Goal: Task Accomplishment & Management: Manage account settings

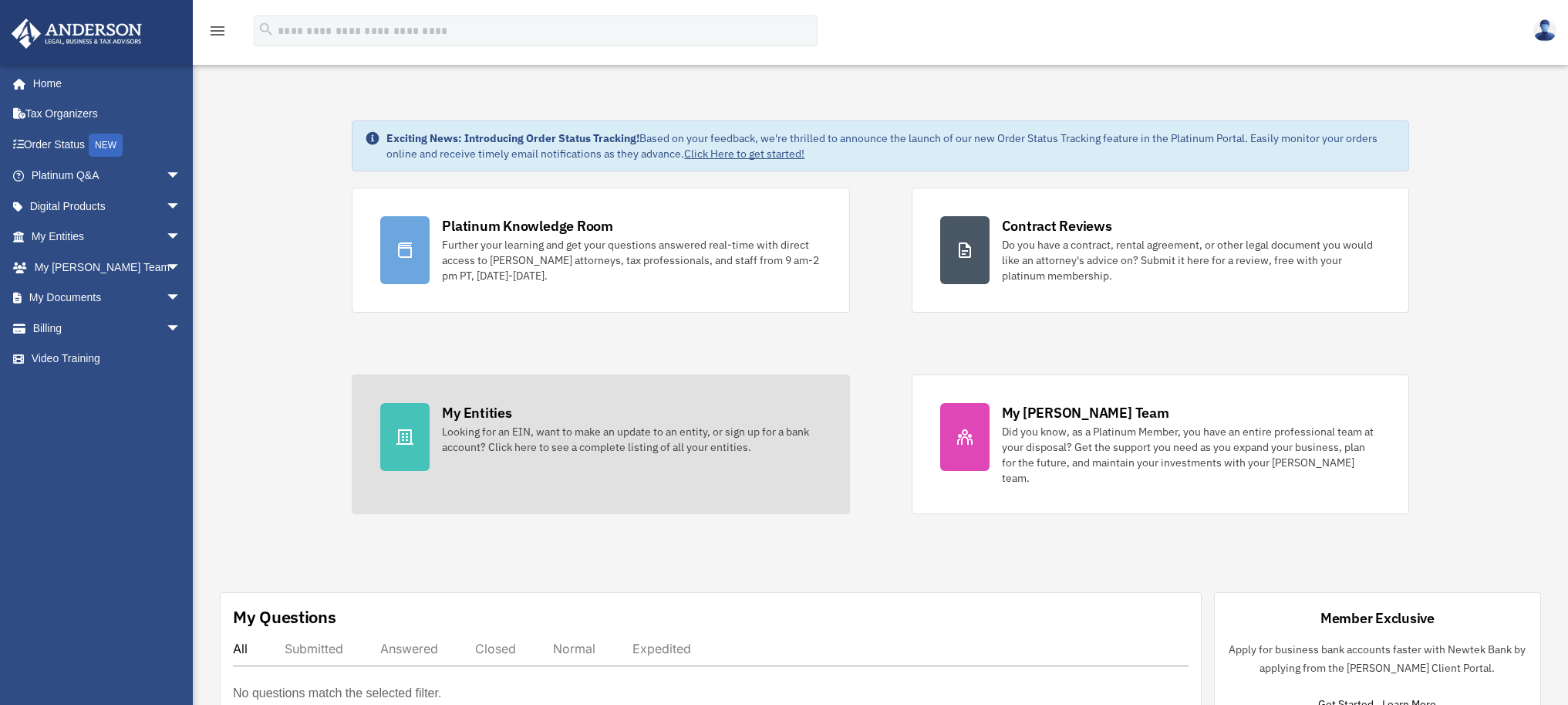
click at [478, 419] on div "My Entities" at bounding box center [477, 413] width 69 height 20
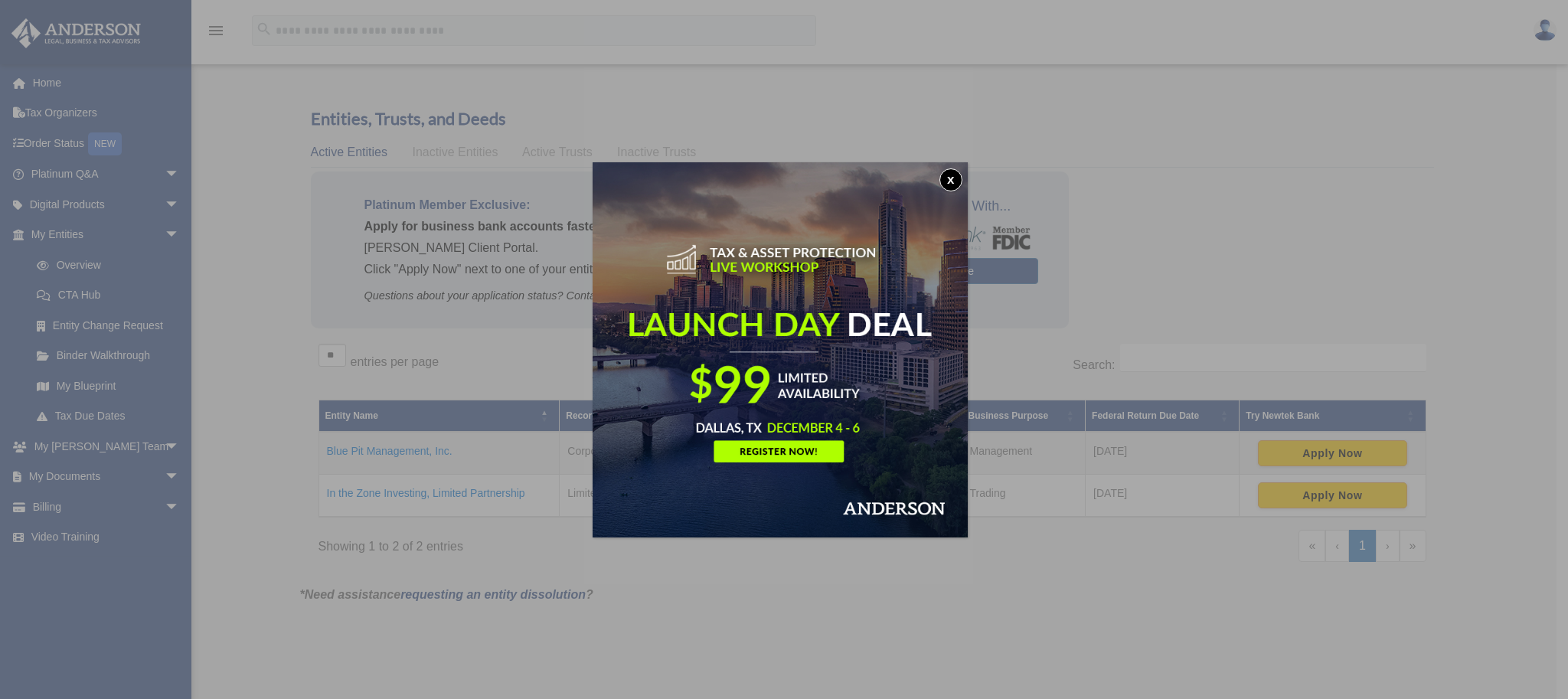
click at [951, 186] on button "x" at bounding box center [950, 179] width 23 height 23
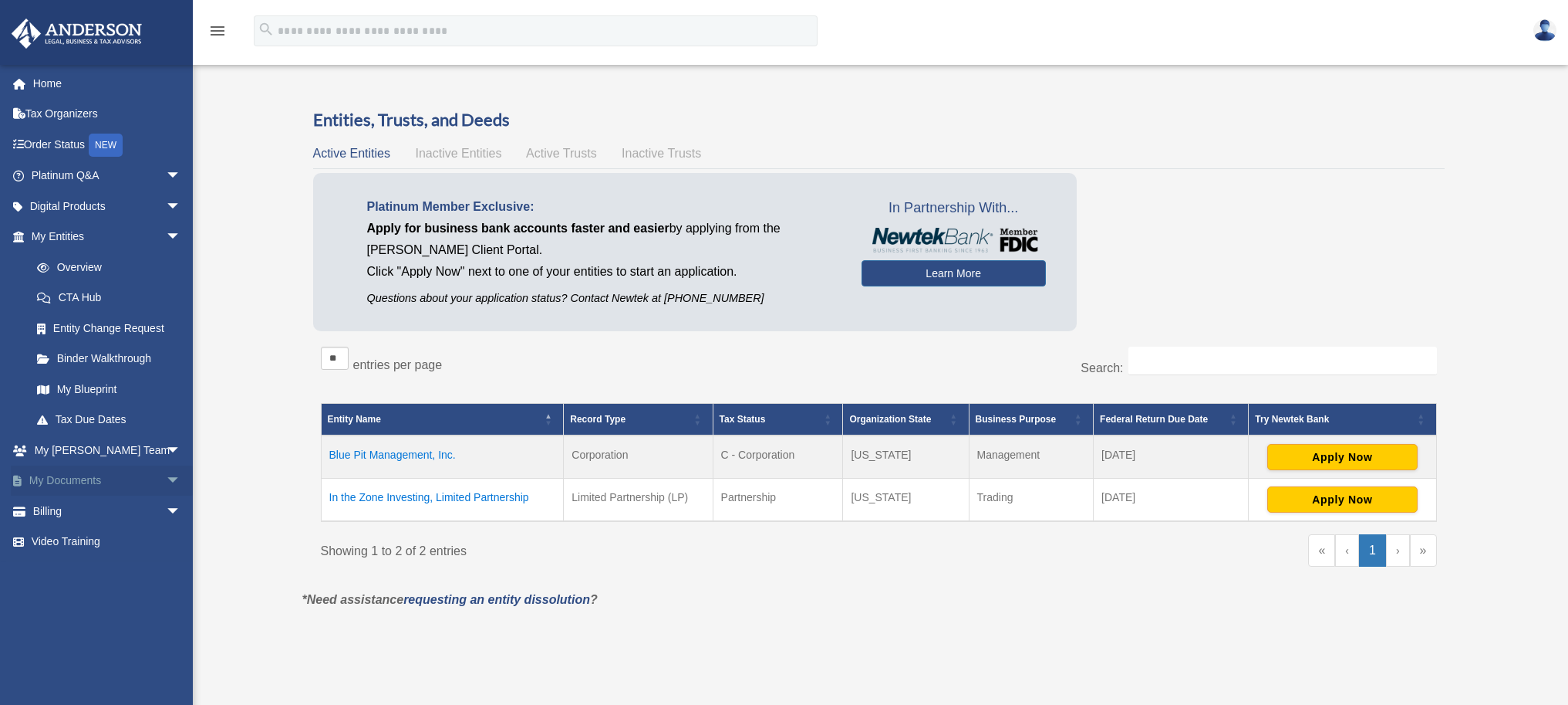
click at [143, 467] on link "My Documents arrow_drop_down" at bounding box center [108, 480] width 193 height 31
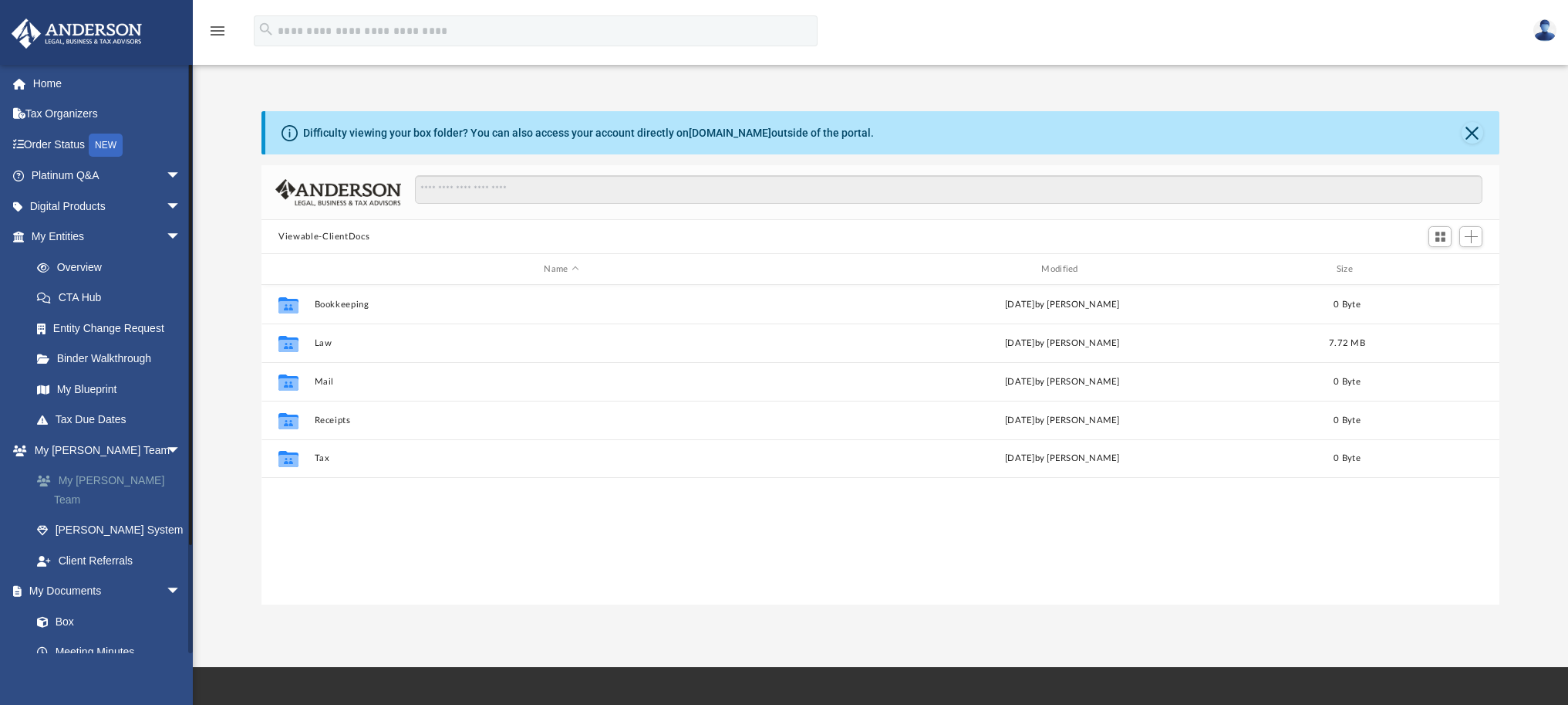
scroll to position [339, 1227]
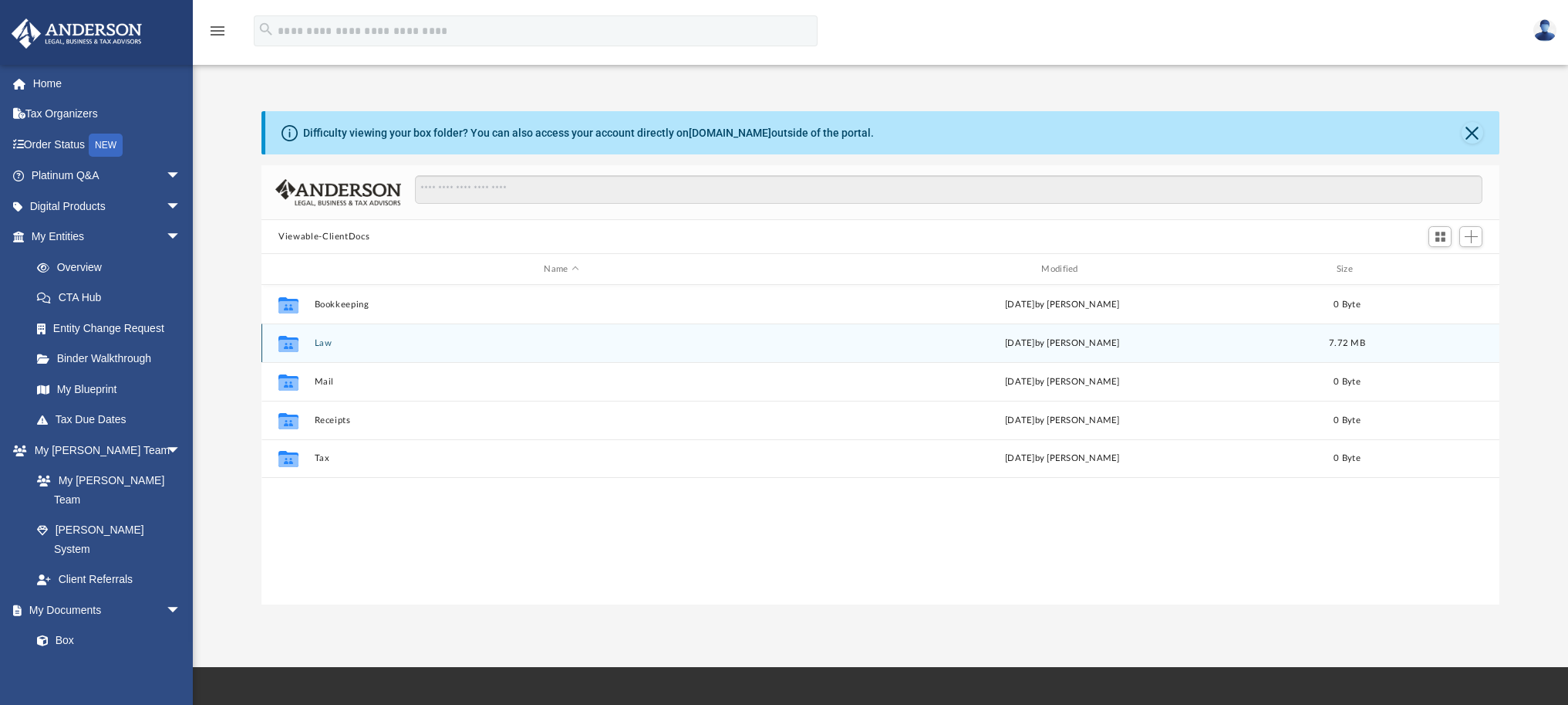
click at [323, 339] on button "Law" at bounding box center [561, 343] width 494 height 10
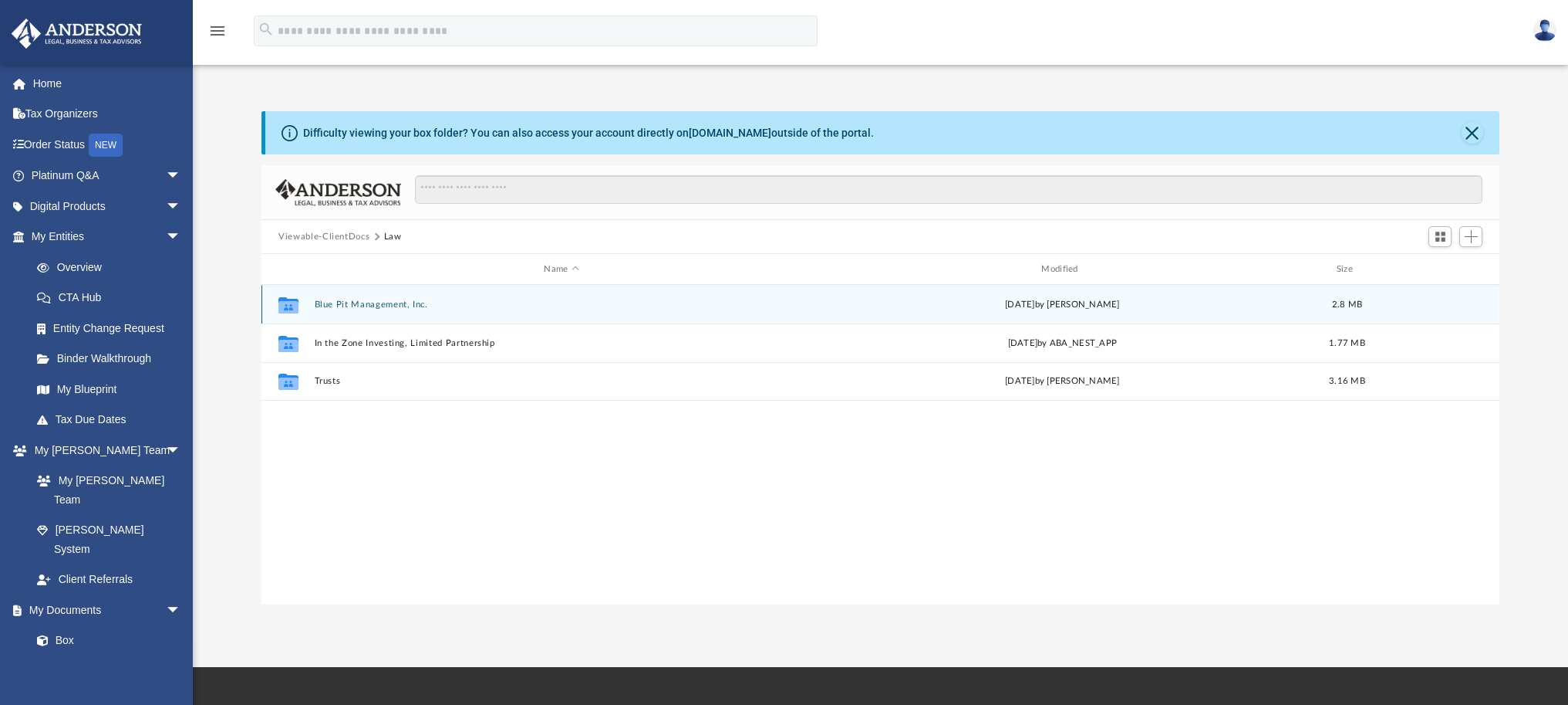
click at [370, 304] on button "Blue Pit Management, Inc." at bounding box center [561, 304] width 494 height 10
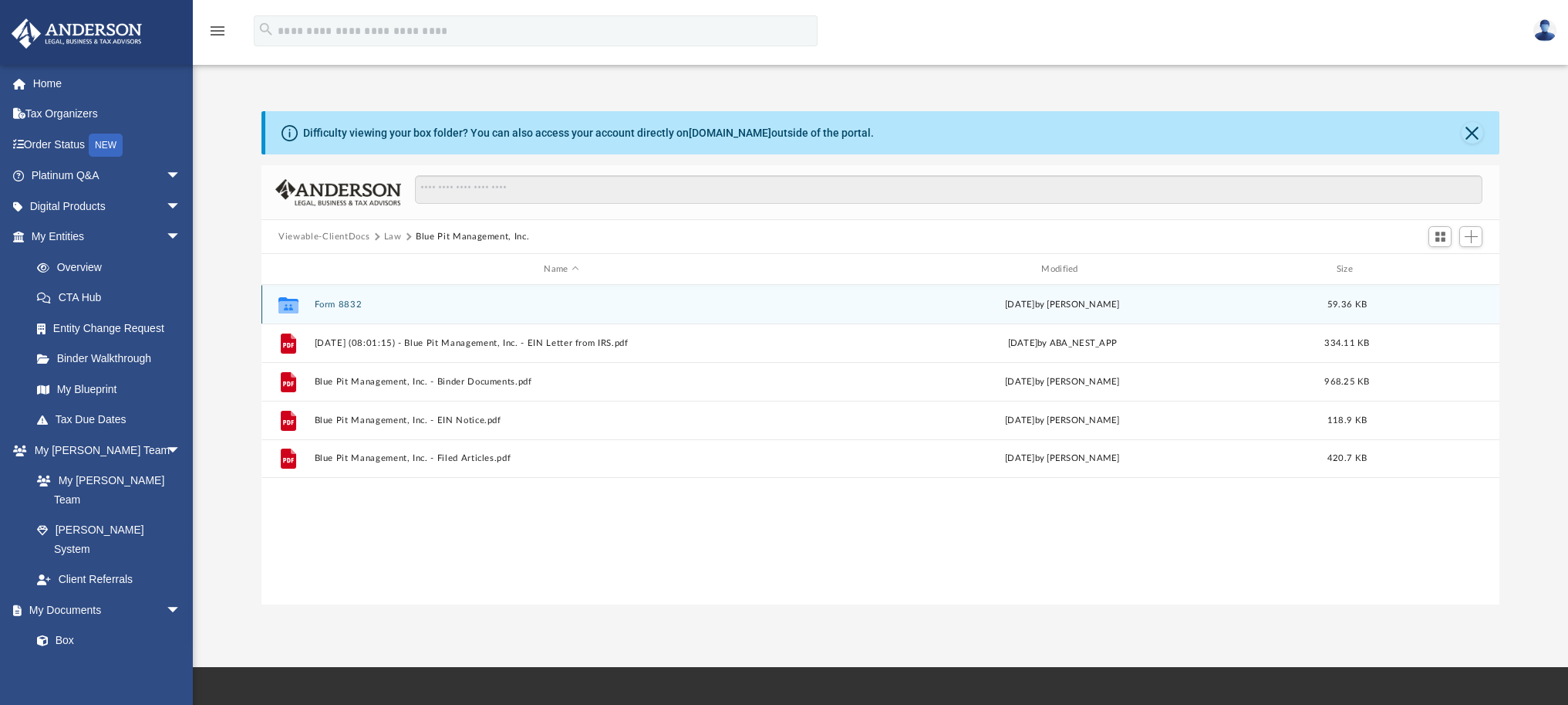
drag, startPoint x: 333, startPoint y: 294, endPoint x: 337, endPoint y: 302, distance: 8.9
click at [334, 295] on div "Collaborated Folder Form 8832 [DATE] by [PERSON_NAME] 59.36 KB" at bounding box center [880, 303] width 1237 height 39
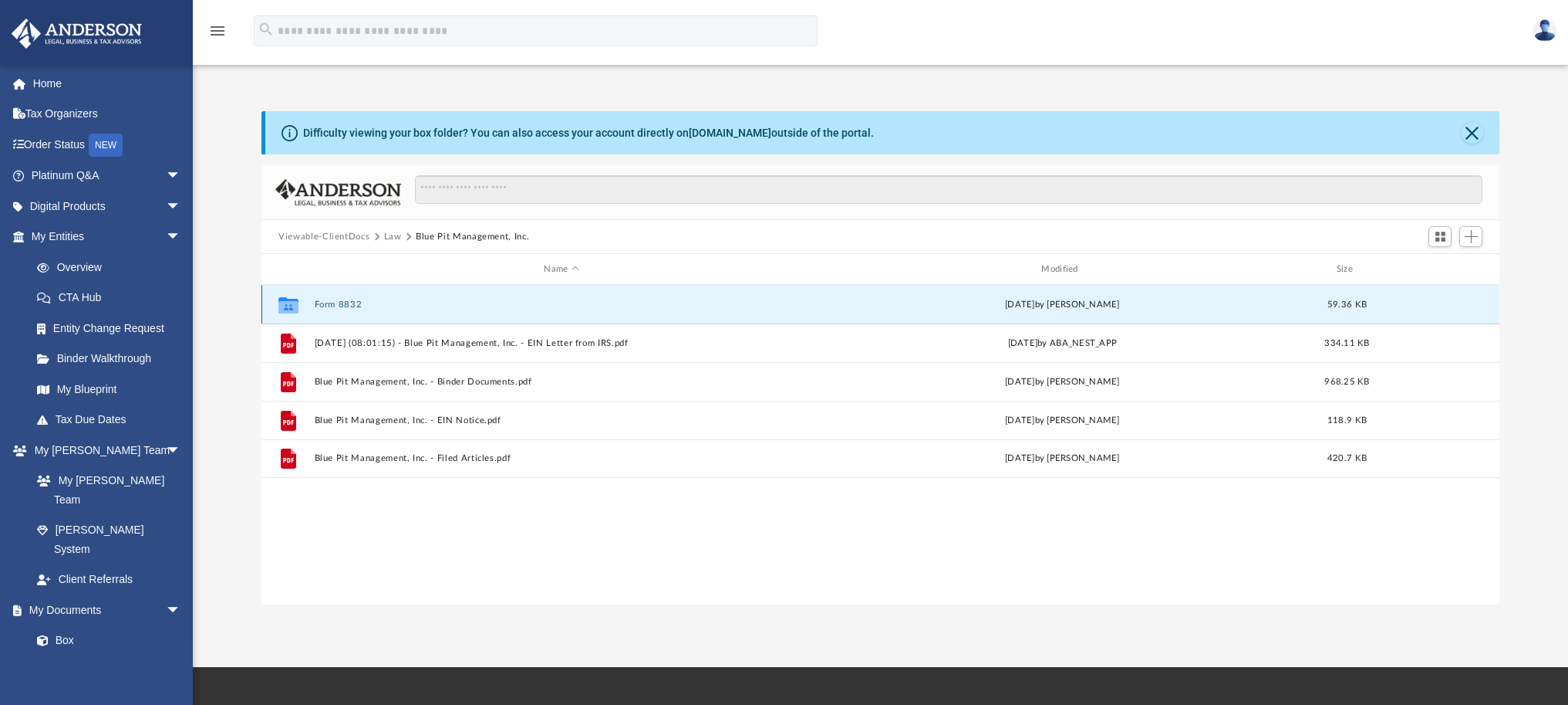
click at [340, 305] on button "Form 8832" at bounding box center [561, 304] width 494 height 10
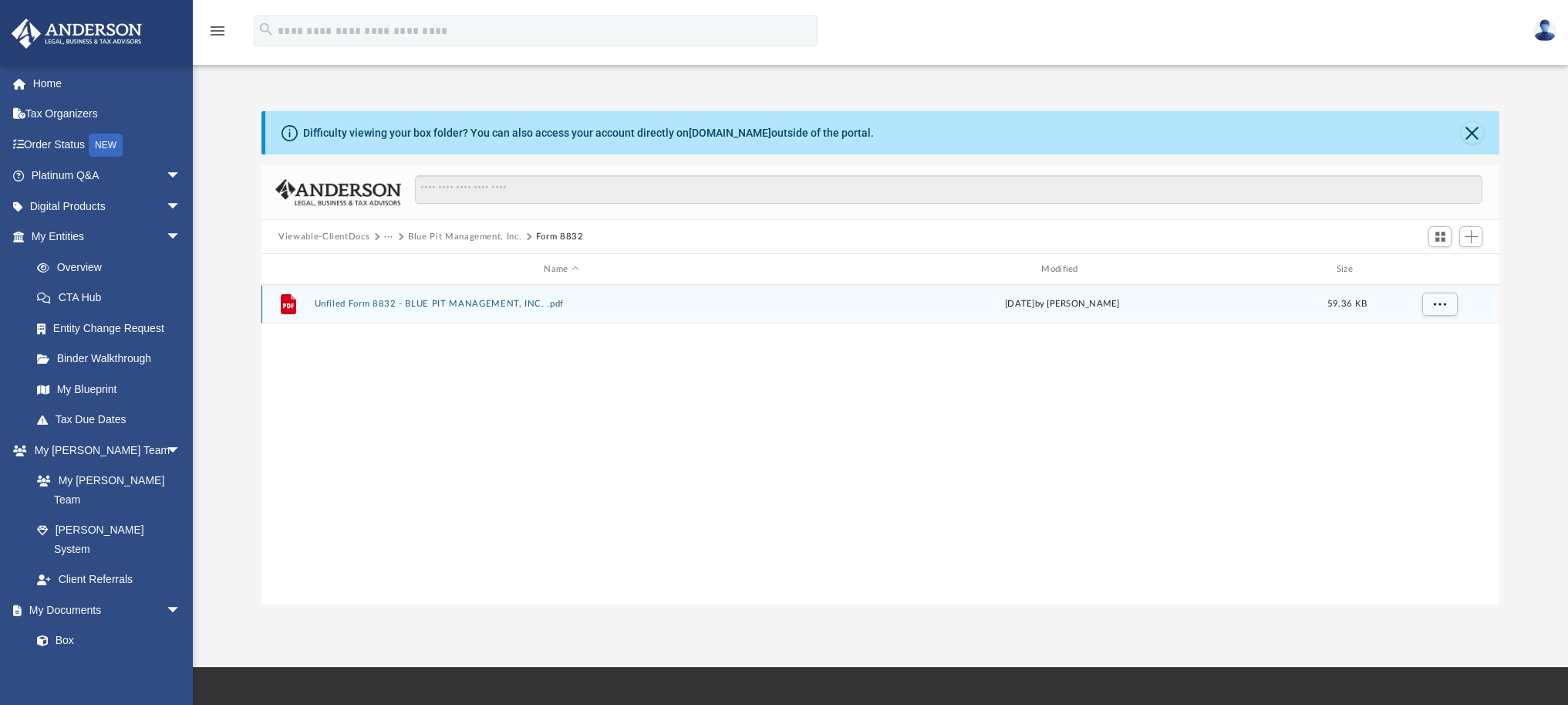
click at [418, 302] on button "Unfiled Form 8832 - BLUE PIT MANAGEMENT, INC. .pdf" at bounding box center [561, 303] width 494 height 10
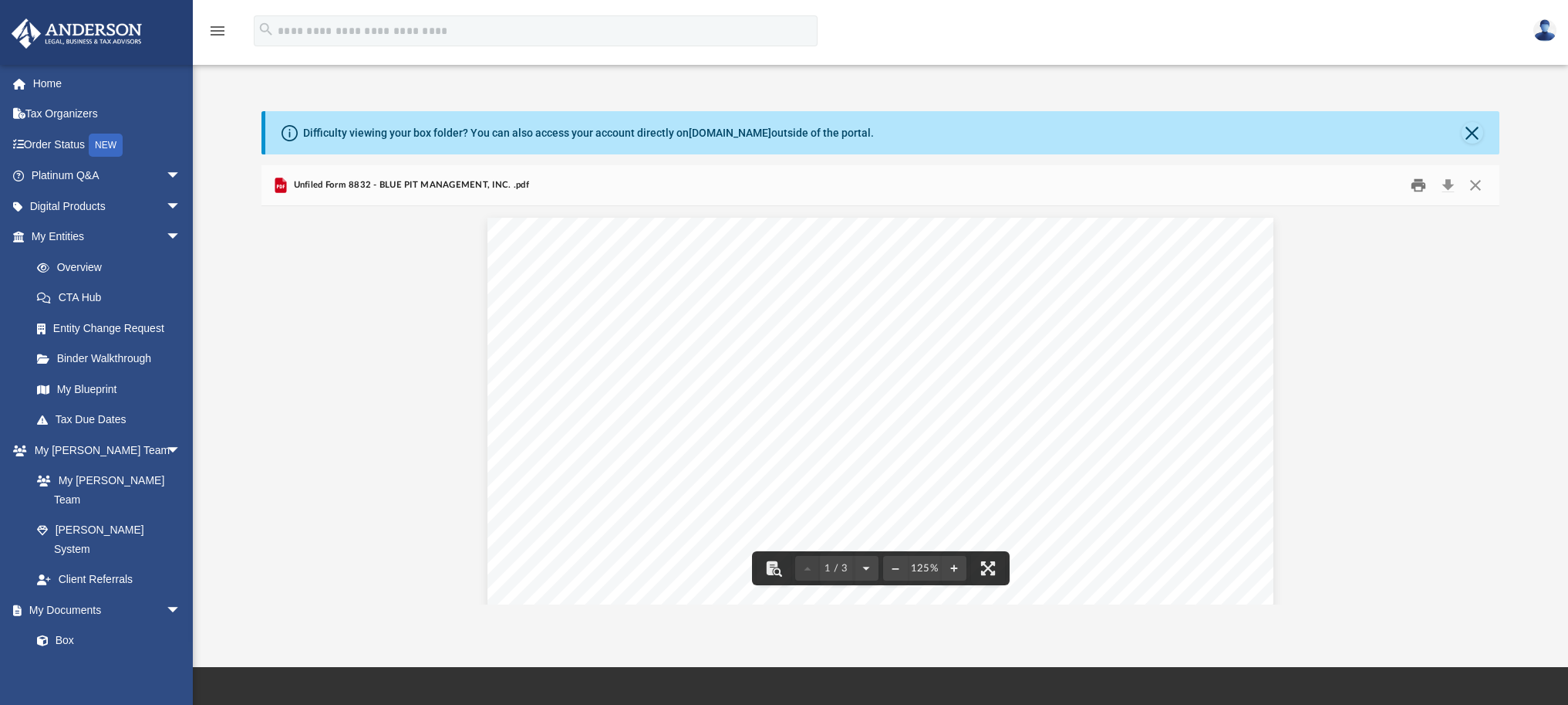
click at [1429, 183] on button "Print" at bounding box center [1418, 186] width 31 height 24
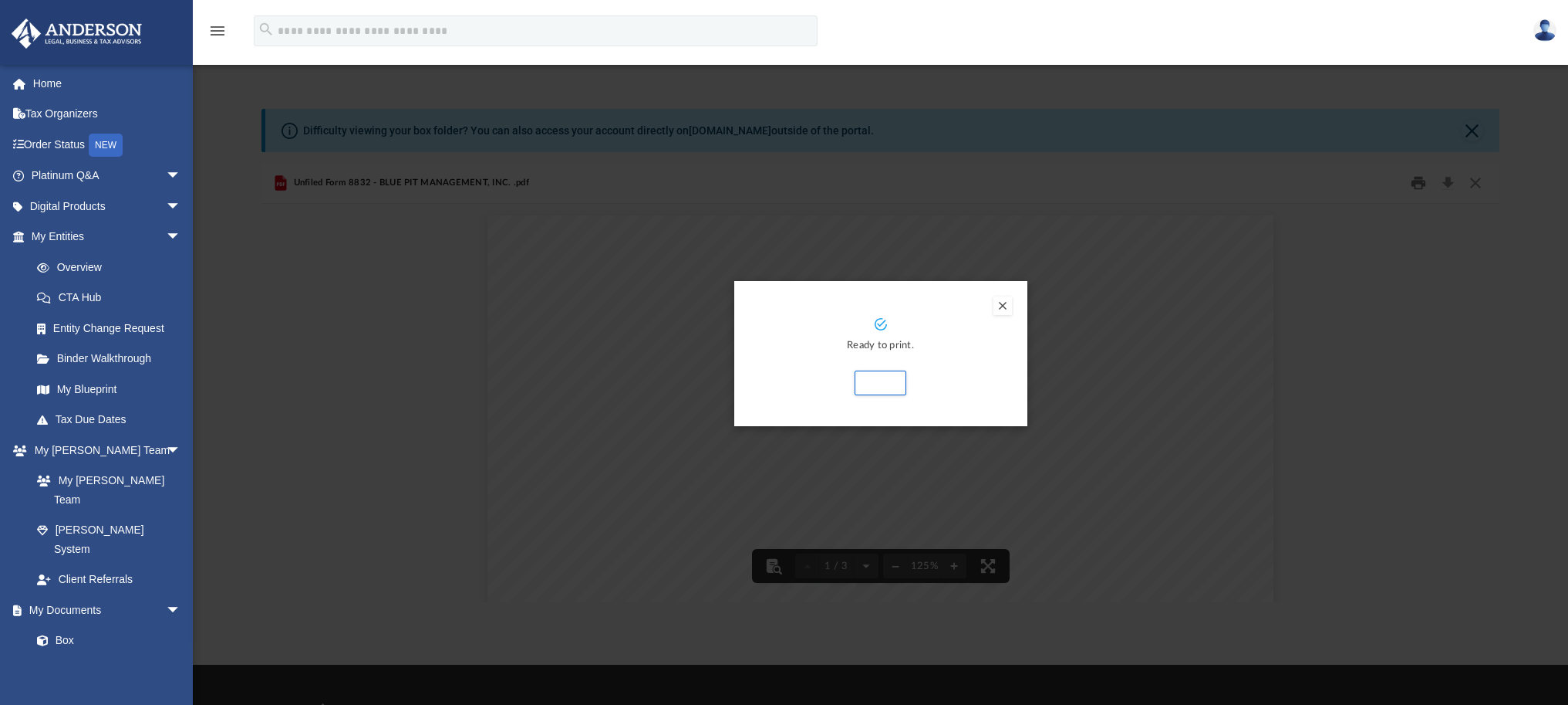
scroll to position [3, 0]
click at [863, 375] on button "Print" at bounding box center [880, 381] width 51 height 25
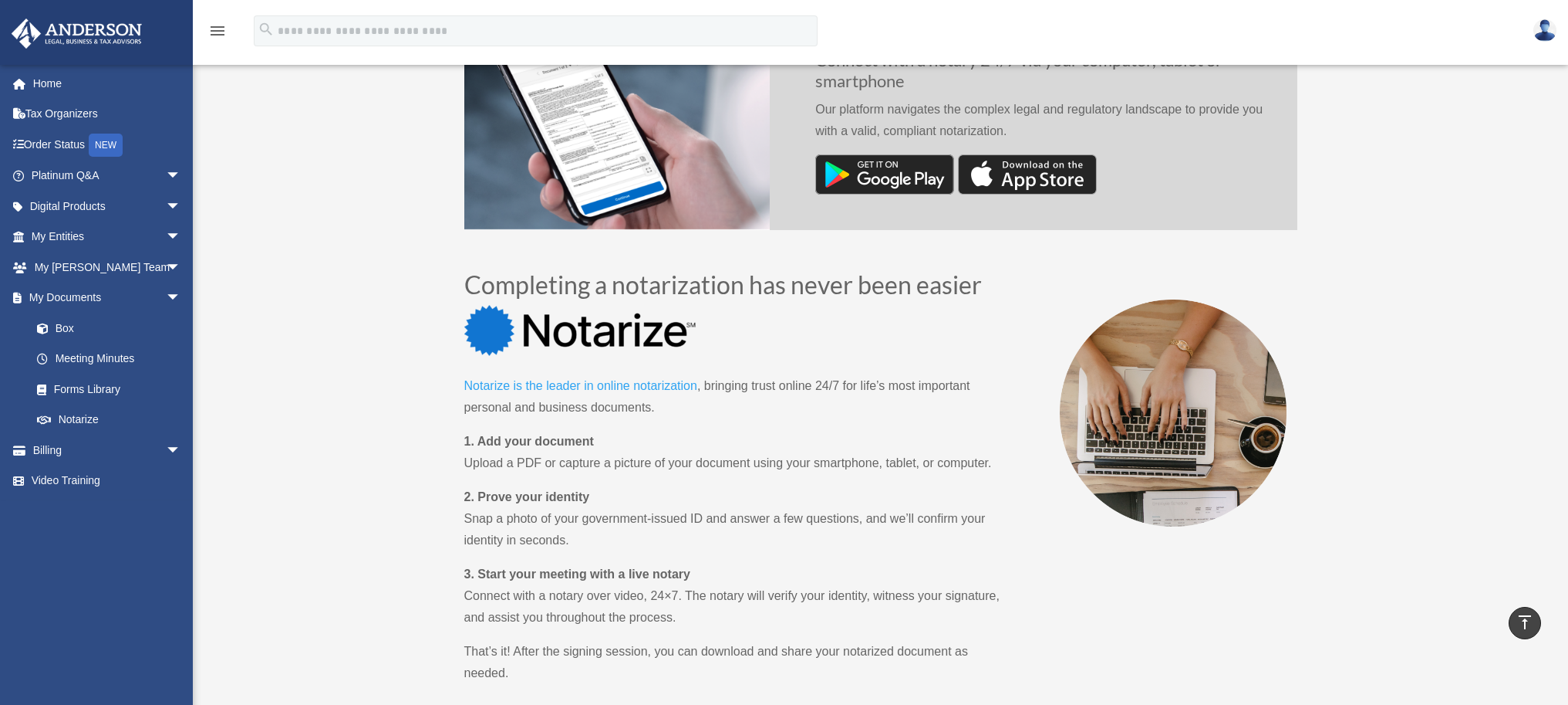
scroll to position [505, 0]
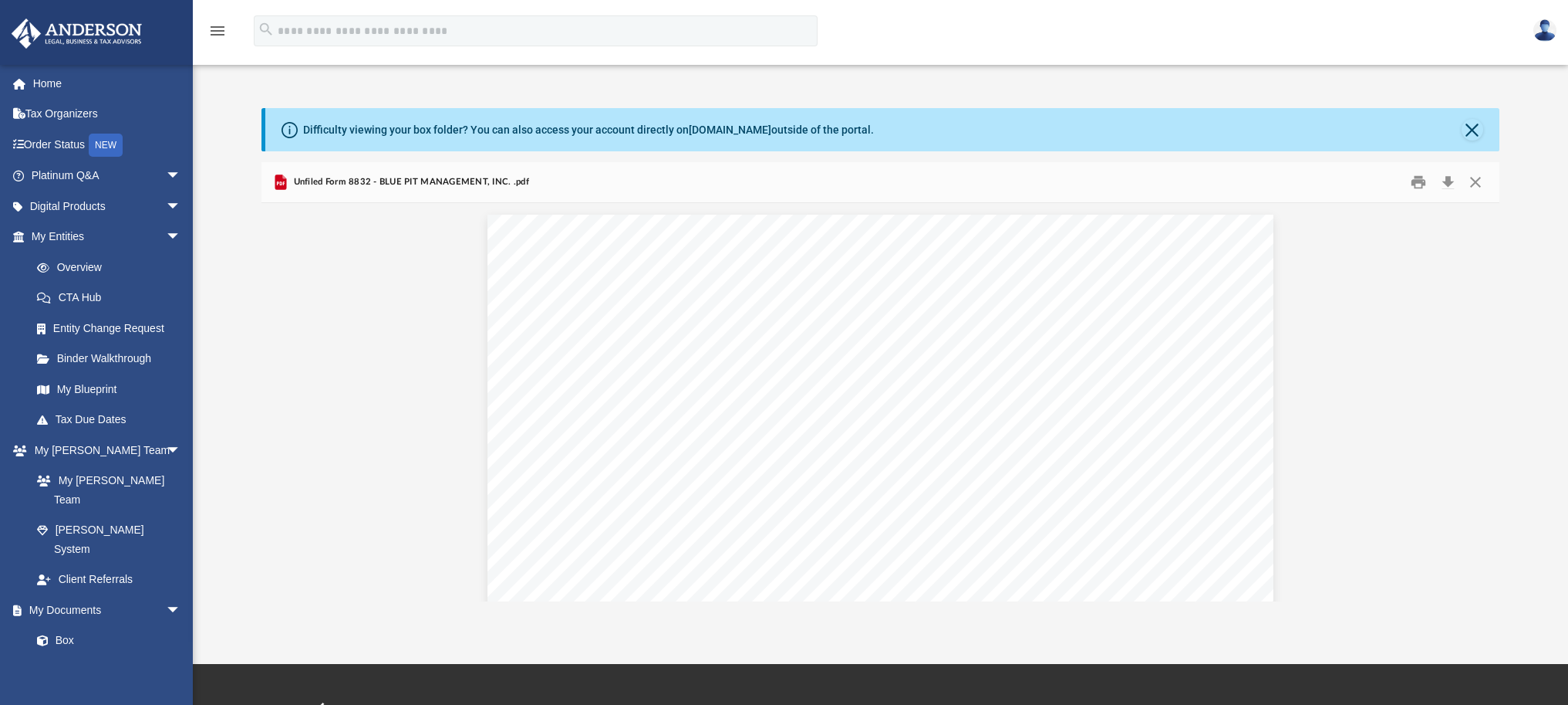
scroll to position [339, 1227]
click at [235, 32] on div "menu" at bounding box center [217, 32] width 49 height 39
click at [227, 32] on div "menu" at bounding box center [217, 32] width 49 height 39
click at [218, 30] on icon "menu" at bounding box center [217, 31] width 19 height 19
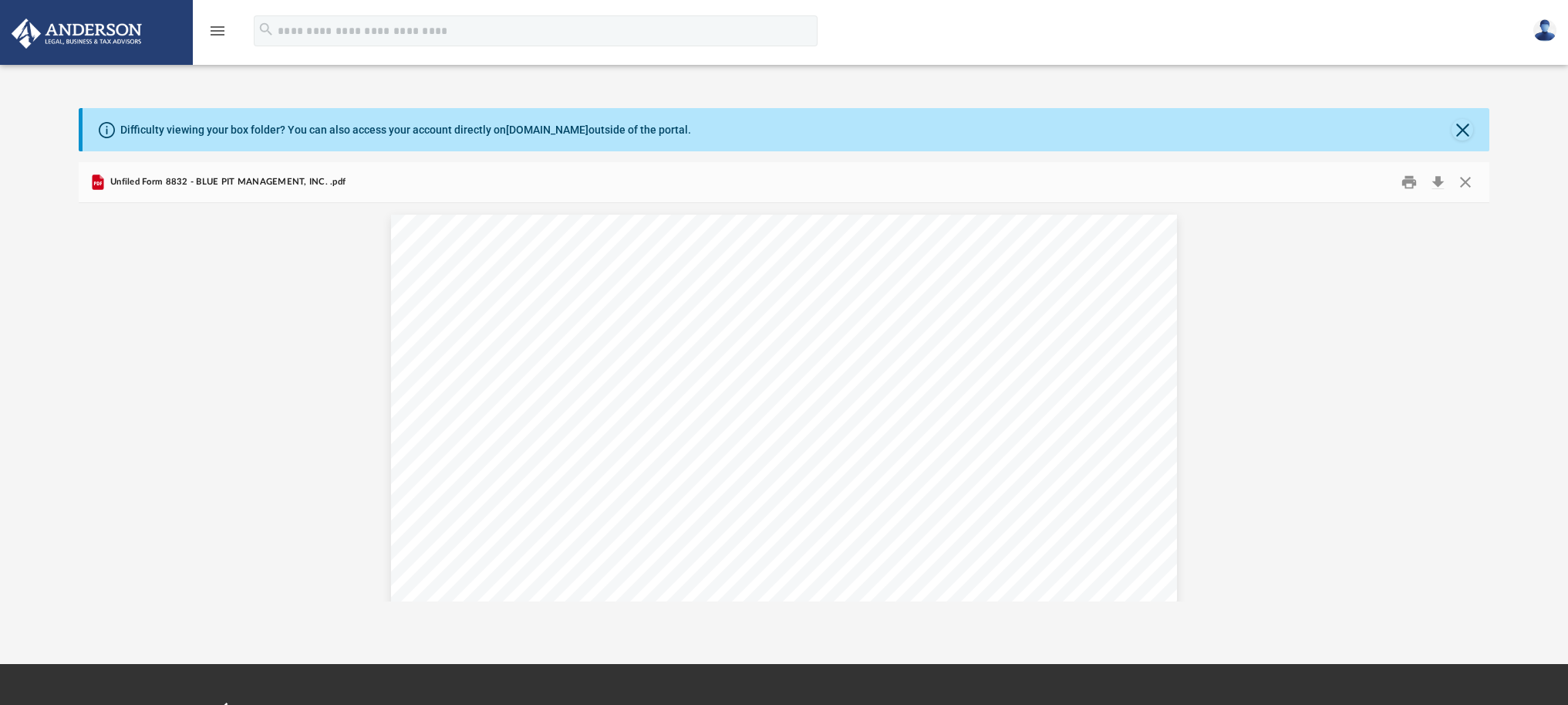
scroll to position [13, 13]
click at [218, 31] on icon "menu" at bounding box center [217, 31] width 19 height 19
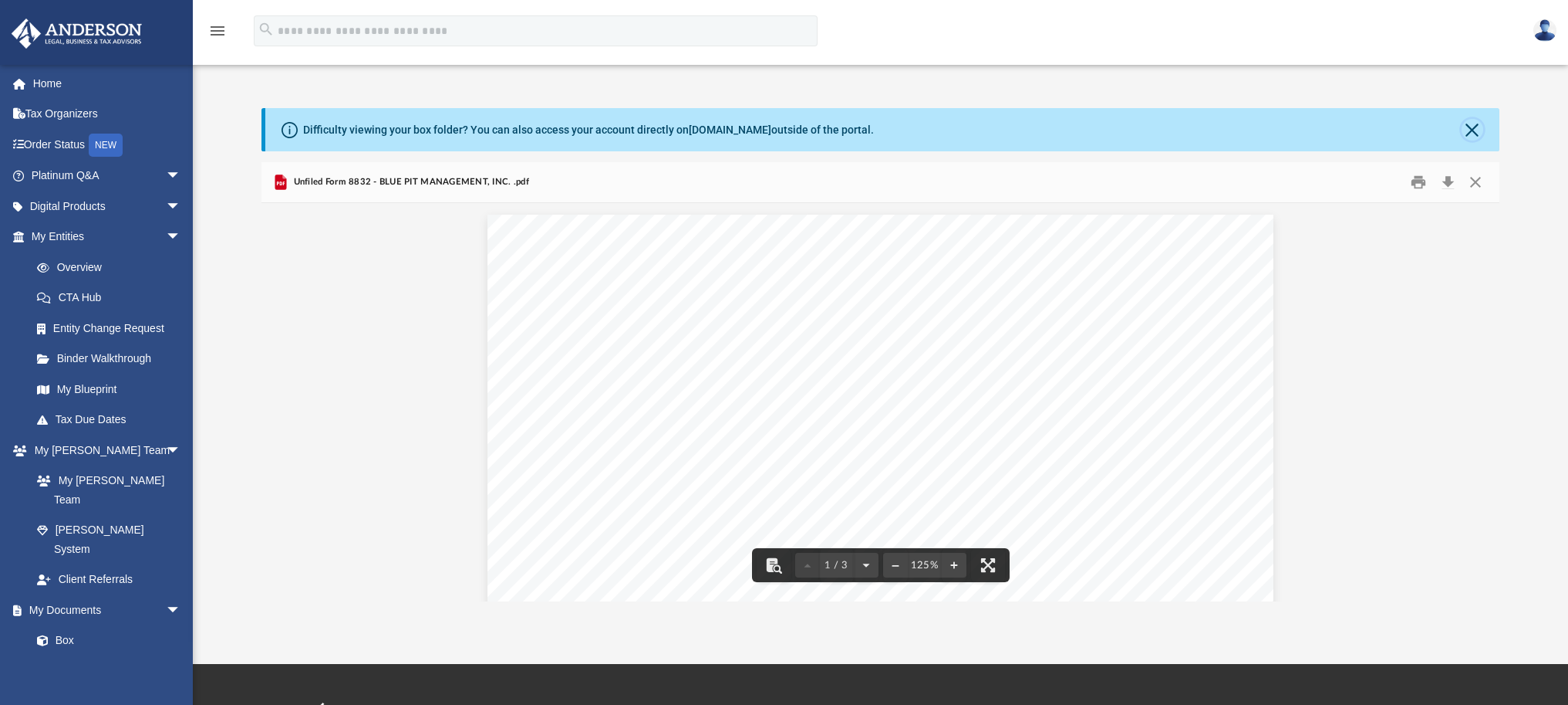
drag, startPoint x: 1474, startPoint y: 132, endPoint x: 1501, endPoint y: 164, distance: 41.9
click at [1473, 132] on button "Close" at bounding box center [1472, 129] width 22 height 22
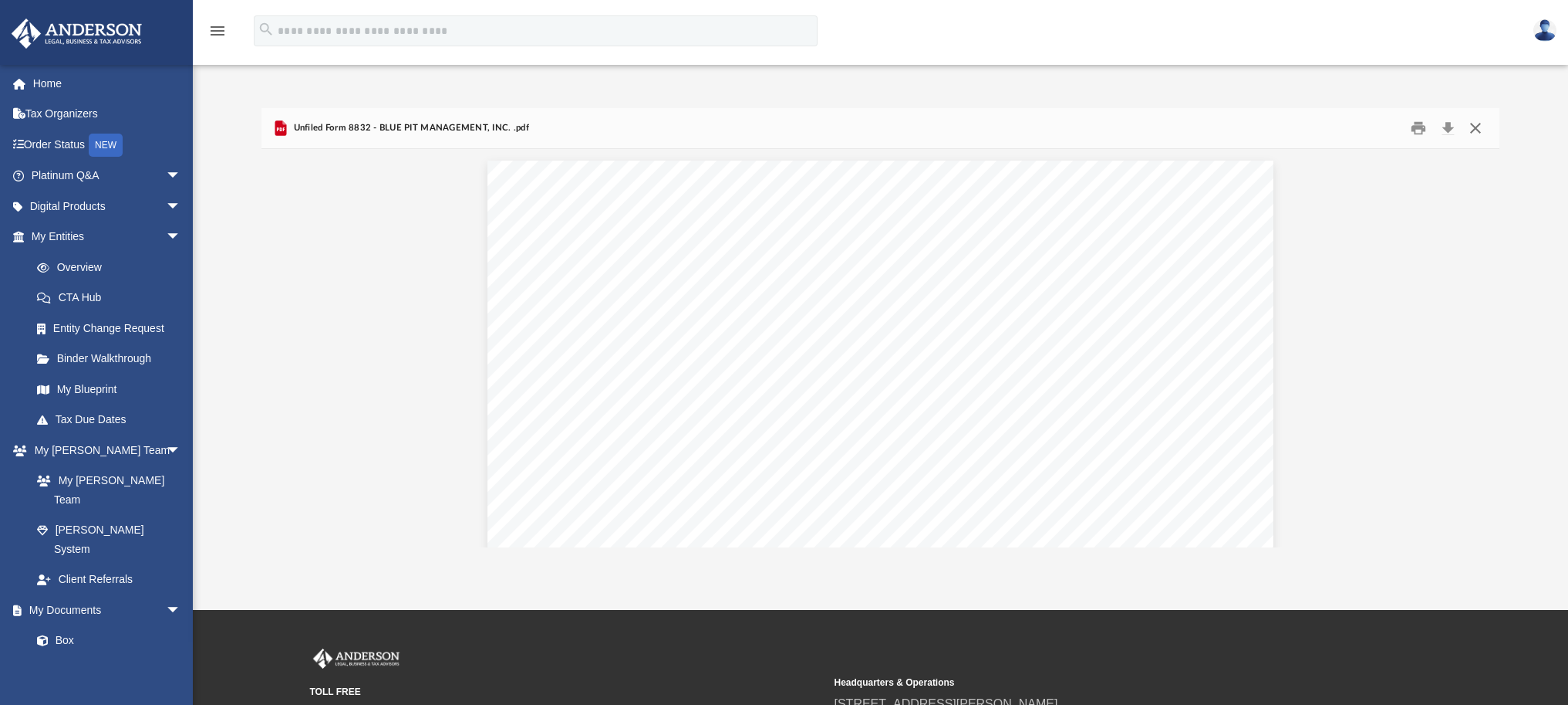
click at [1476, 119] on button "Close" at bounding box center [1474, 128] width 28 height 24
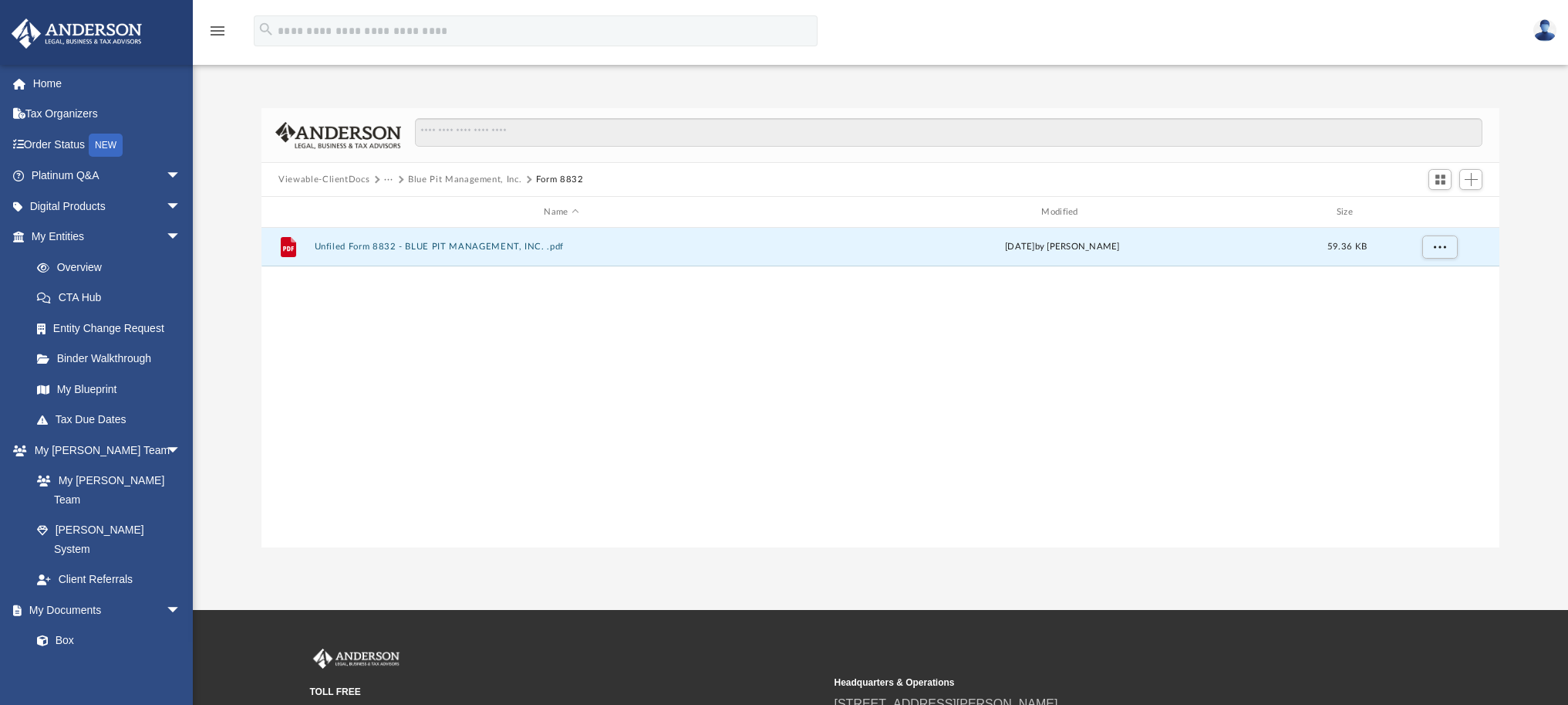
click at [489, 179] on button "Blue Pit Management, Inc." at bounding box center [464, 180] width 113 height 14
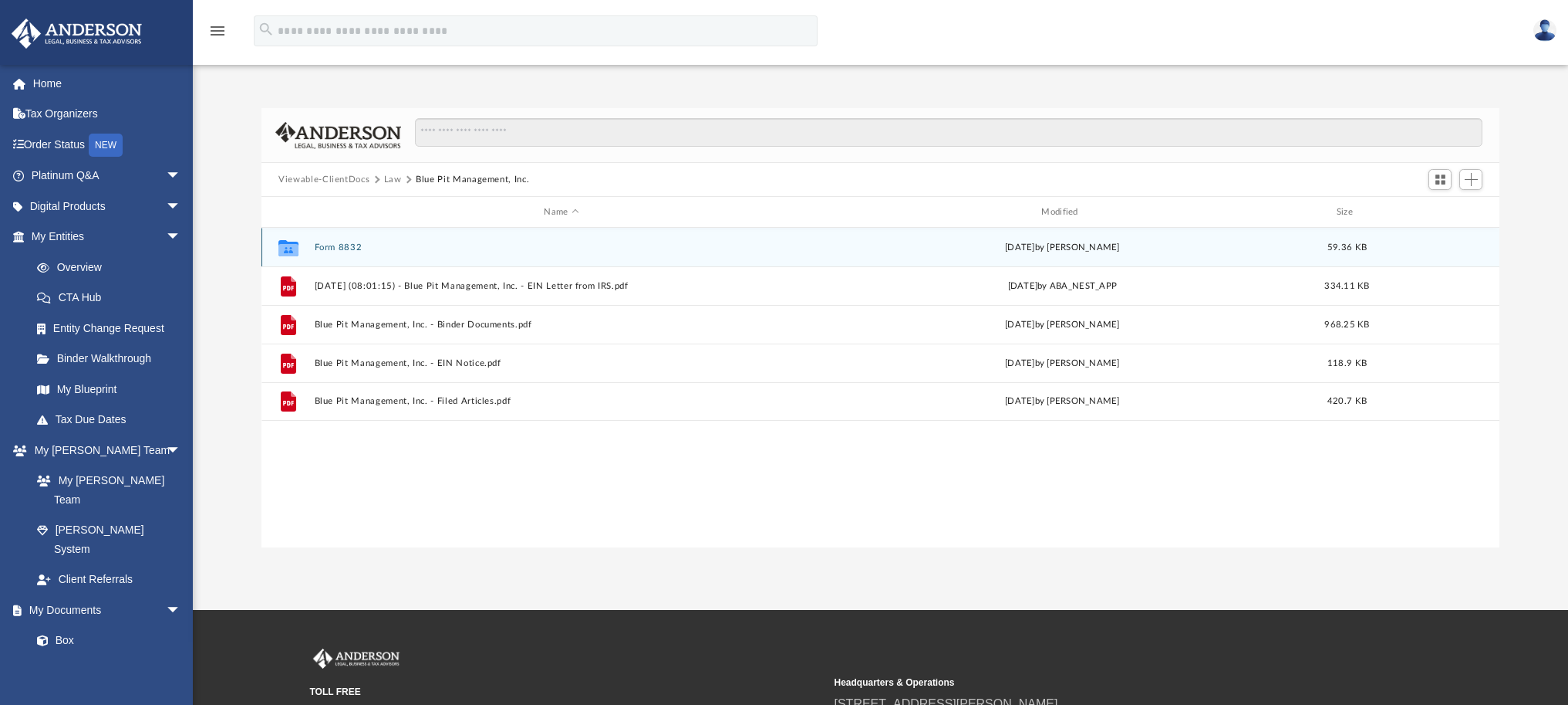
click at [288, 247] on icon "grid" at bounding box center [288, 249] width 20 height 13
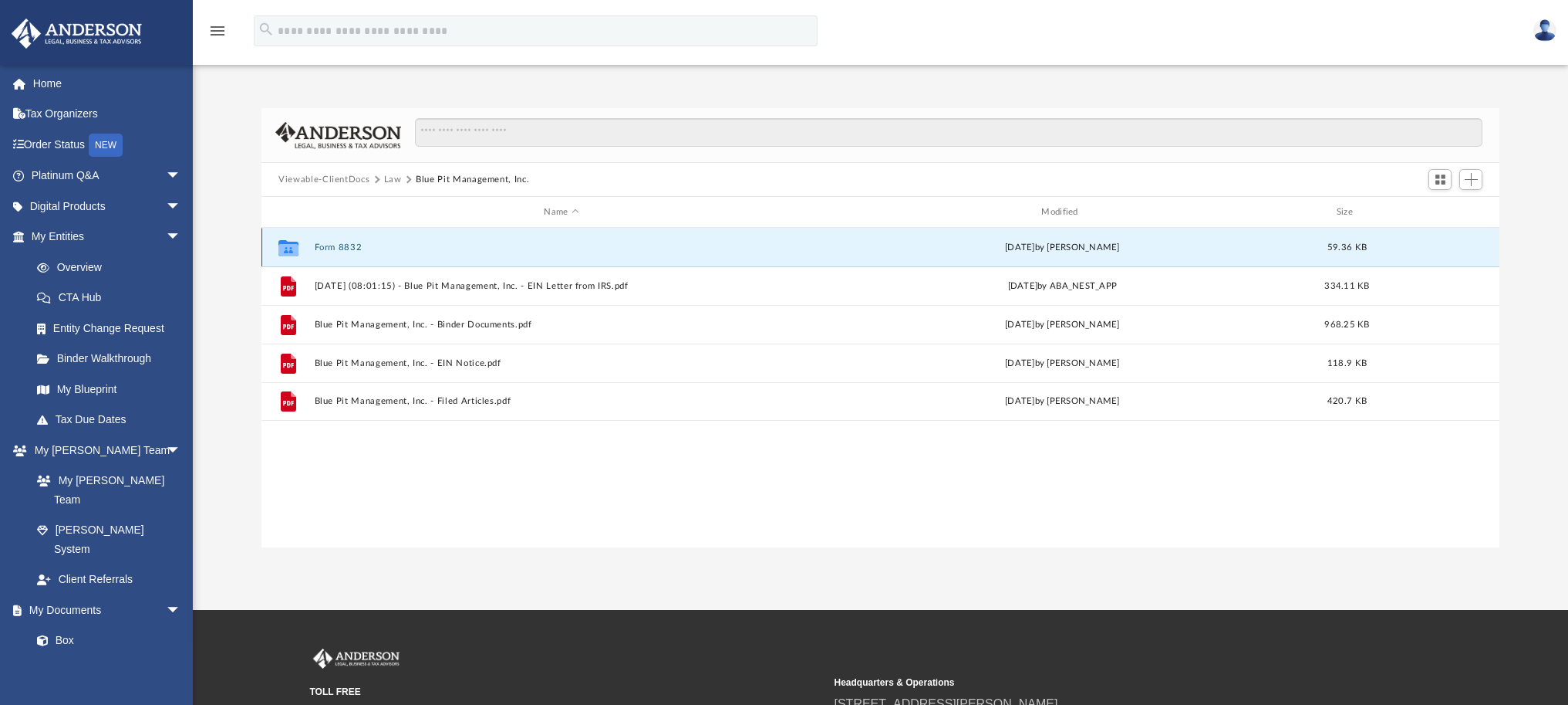
click at [292, 250] on icon "grid" at bounding box center [288, 247] width 20 height 16
click at [353, 246] on button "Form 8832" at bounding box center [561, 247] width 494 height 10
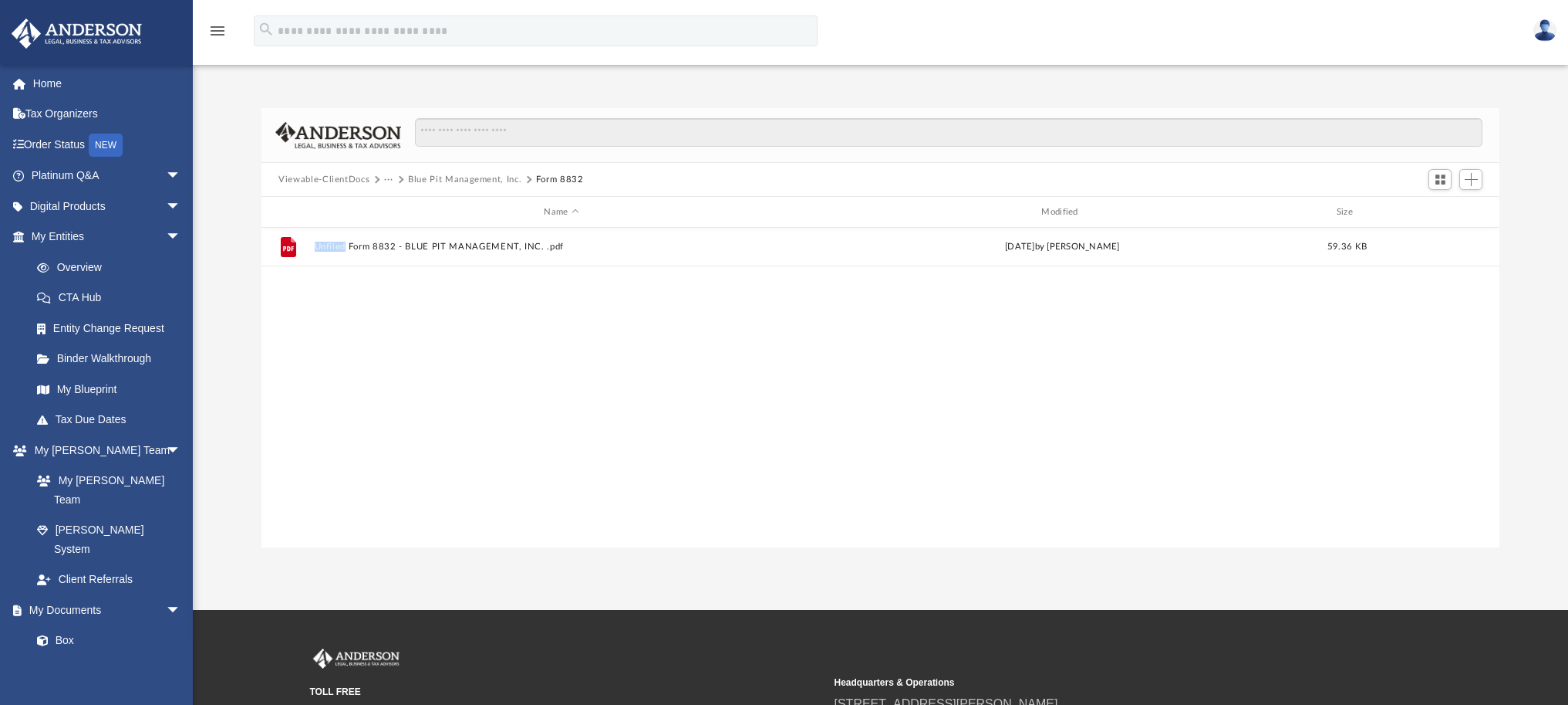
click at [478, 320] on div "File Unfiled Form 8832 - BLUE PIT MANAGEMENT, INC. .pdf Mon Sep 15 2025 by Laur…" at bounding box center [880, 388] width 1237 height 320
click at [1477, 185] on button "Add" at bounding box center [1470, 180] width 23 height 22
click at [1453, 213] on li "Upload" at bounding box center [1450, 209] width 49 height 16
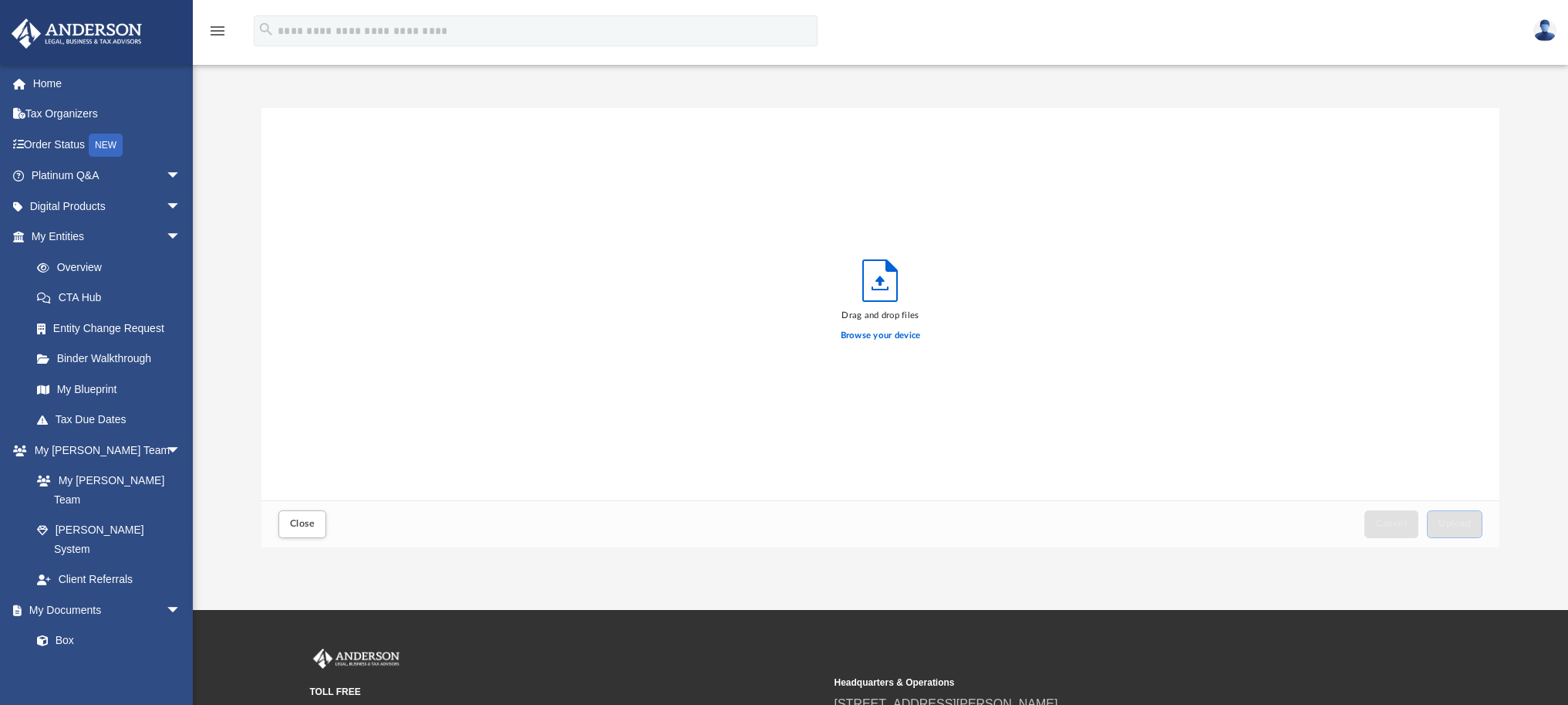
scroll to position [380, 1227]
click at [857, 337] on label "Browse your device" at bounding box center [880, 336] width 80 height 14
click at [0, 0] on input "Browse your device" at bounding box center [0, 0] width 0 height 0
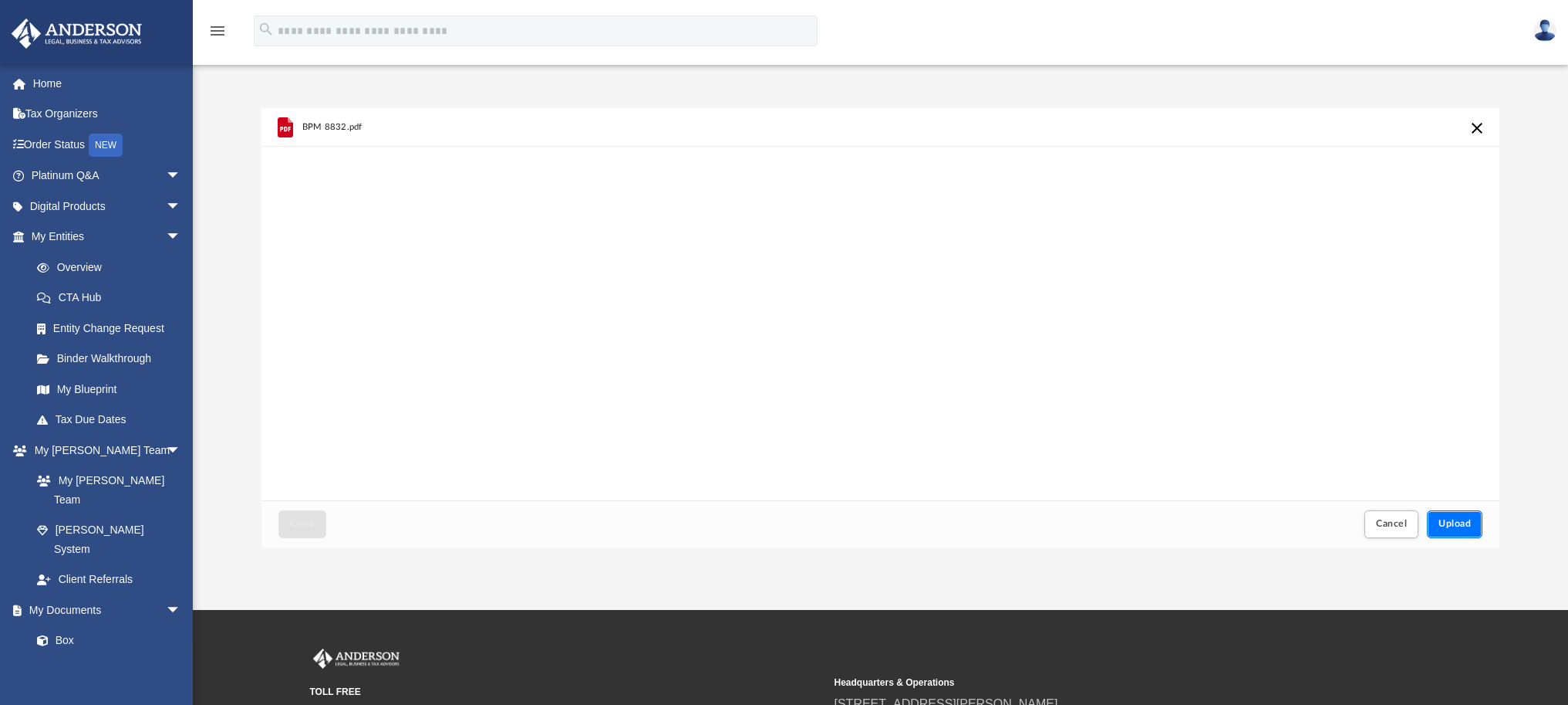
click at [1460, 521] on span "Upload" at bounding box center [1455, 522] width 33 height 9
click at [298, 526] on span "Close" at bounding box center [302, 522] width 25 height 9
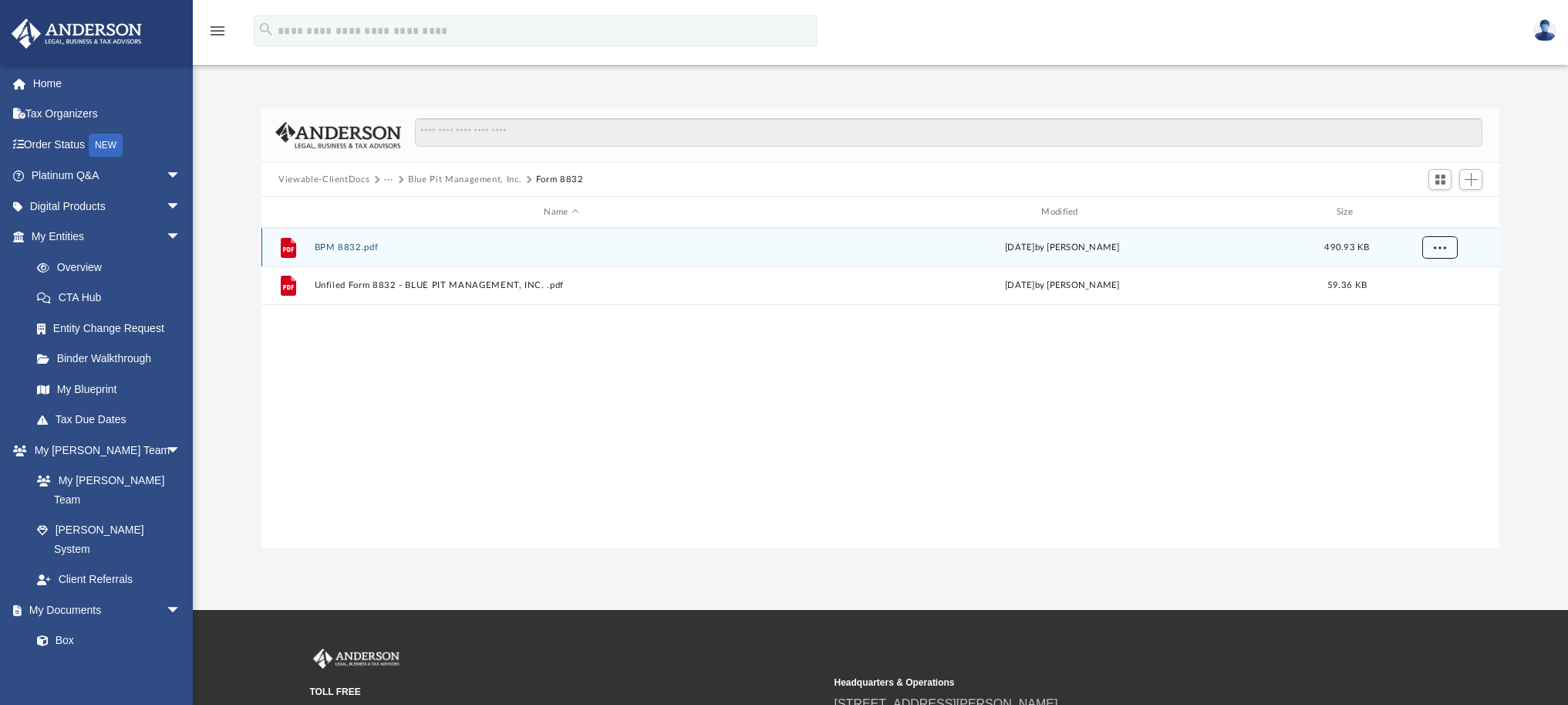
click at [1450, 242] on button "More options" at bounding box center [1440, 247] width 36 height 23
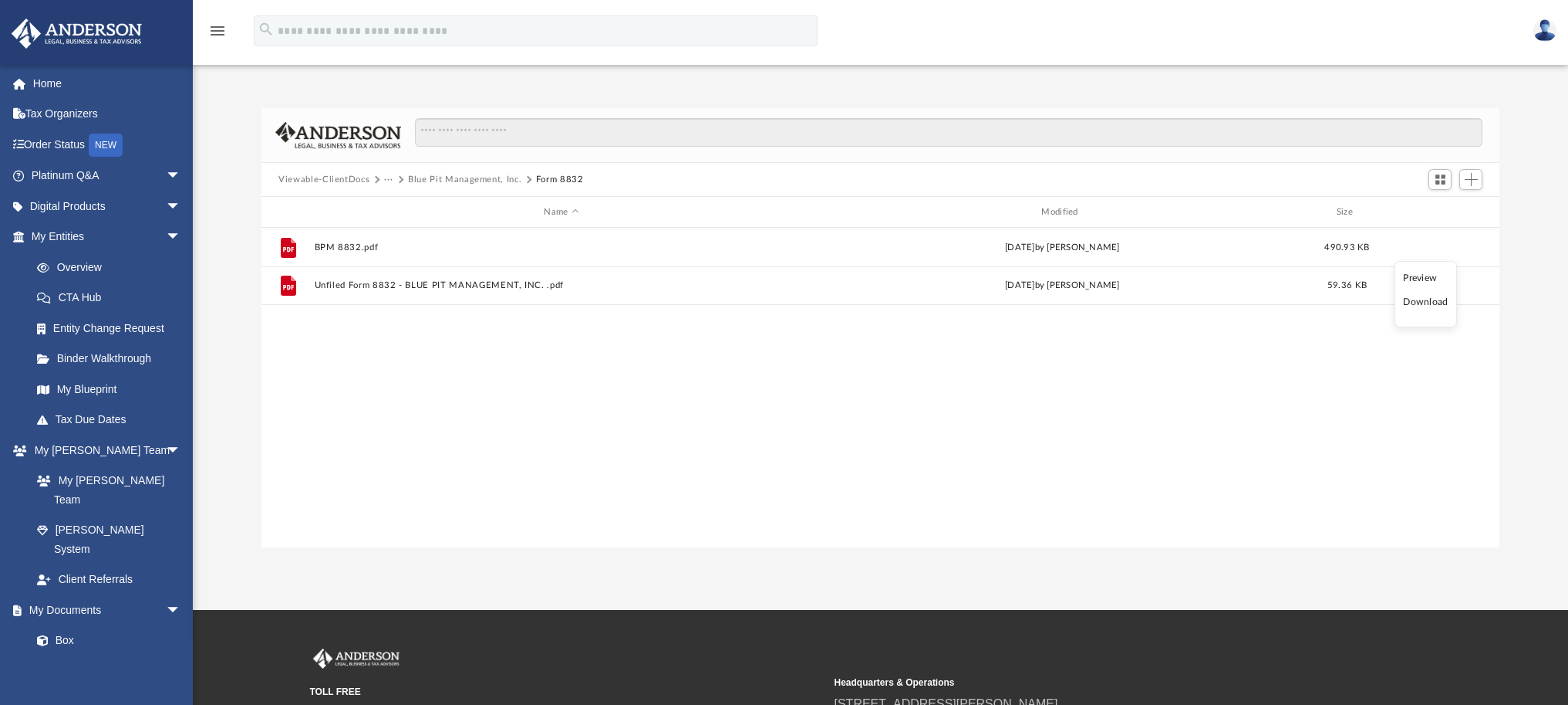
click at [1421, 268] on ul "Preview Download" at bounding box center [1425, 293] width 62 height 66
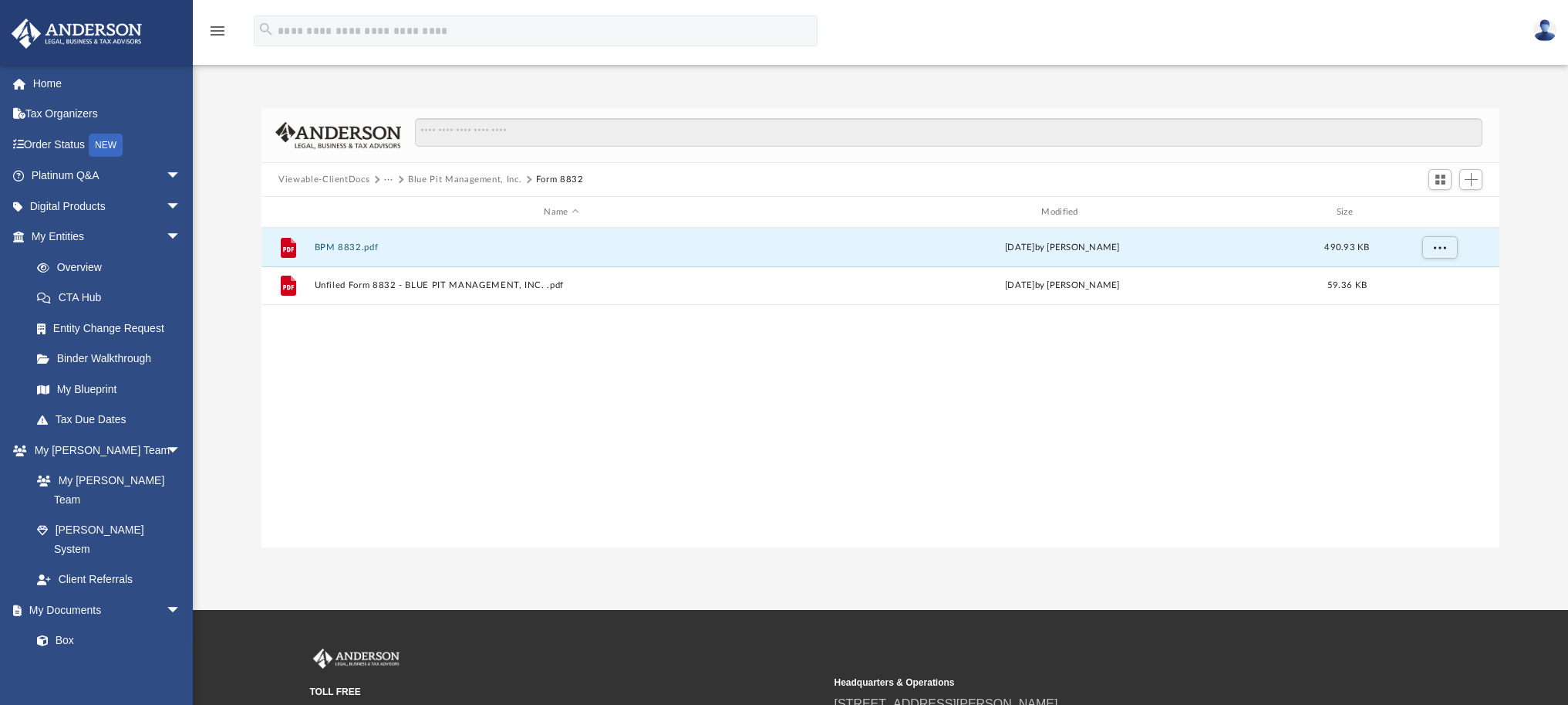
drag, startPoint x: 298, startPoint y: 322, endPoint x: 293, endPoint y: 309, distance: 13.9
click at [296, 320] on div "File BPM 8832.pdf today by Brent Ackerman 490.93 KB File Unfiled Form 8832 - BL…" at bounding box center [880, 388] width 1237 height 320
drag, startPoint x: 380, startPoint y: 253, endPoint x: 253, endPoint y: 249, distance: 127.1
click at [253, 249] on div "Difficulty viewing your box folder? You can also access your account directly o…" at bounding box center [880, 327] width 1376 height 439
